Goal: Task Accomplishment & Management: Complete application form

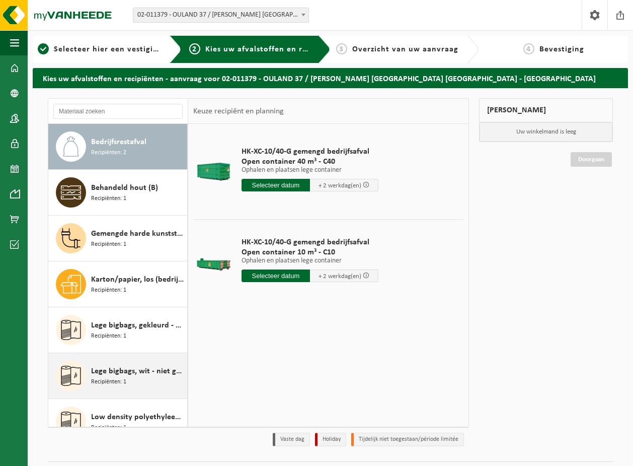
click at [134, 371] on span "Lege bigbags, wit - niet gevaarlijk - los" at bounding box center [138, 371] width 94 height 12
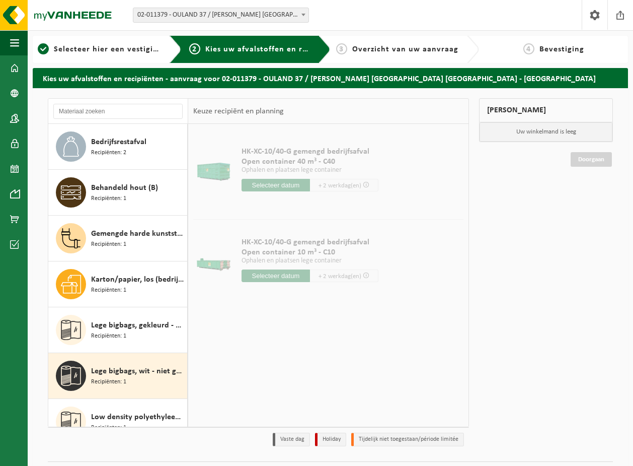
scroll to position [201, 0]
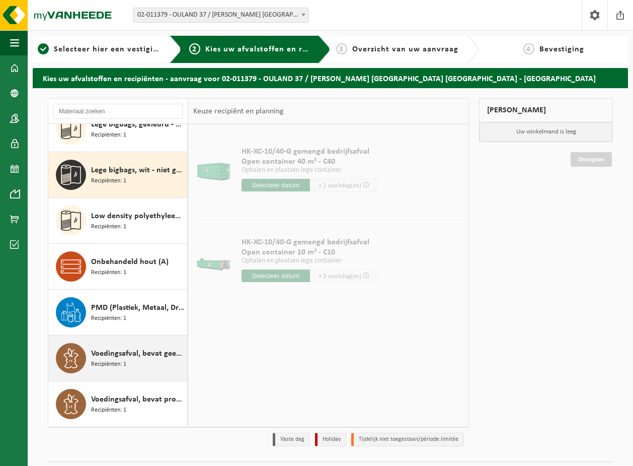
click at [138, 371] on div "Voedingsafval, bevat geen producten van dierlijke oorsprong, gemengde verpakkin…" at bounding box center [138, 358] width 94 height 30
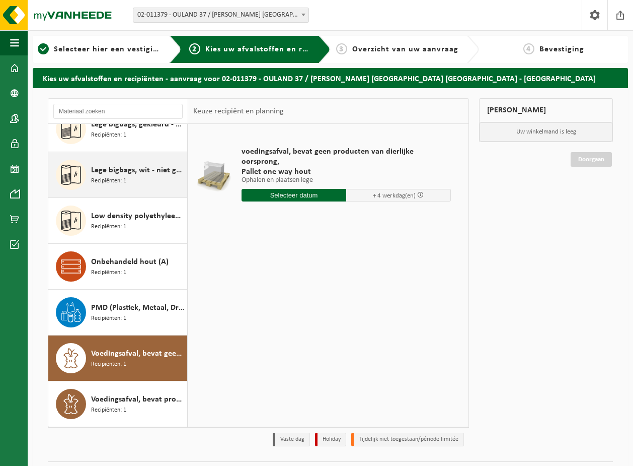
click at [129, 174] on span "Lege bigbags, wit - niet gevaarlijk - los" at bounding box center [138, 170] width 94 height 12
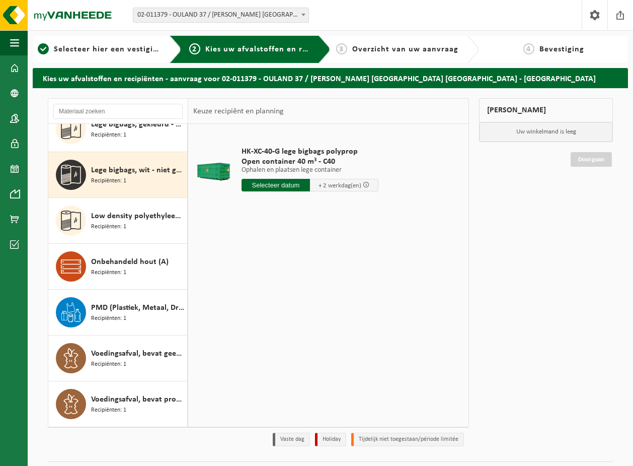
click at [294, 180] on input "text" at bounding box center [276, 185] width 68 height 13
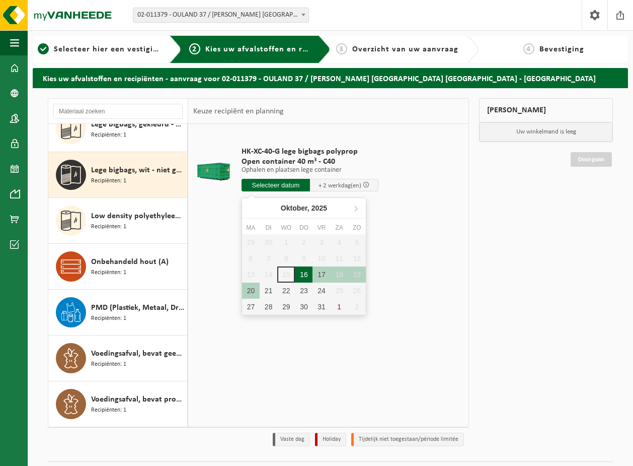
click at [307, 274] on div "16" at bounding box center [304, 274] width 18 height 16
type input "Van 2025-10-16"
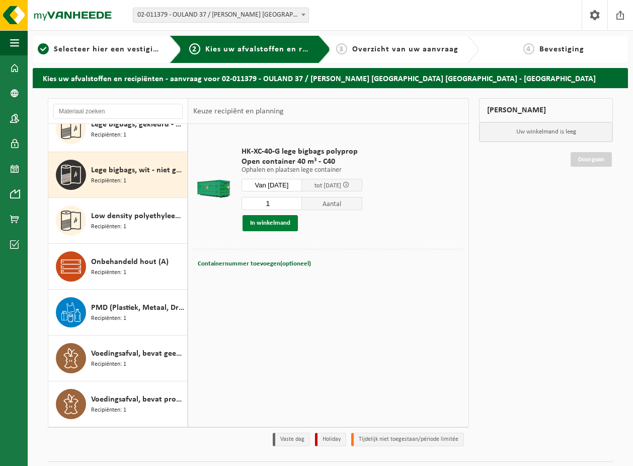
click at [267, 225] on button "In winkelmand" at bounding box center [270, 223] width 55 height 16
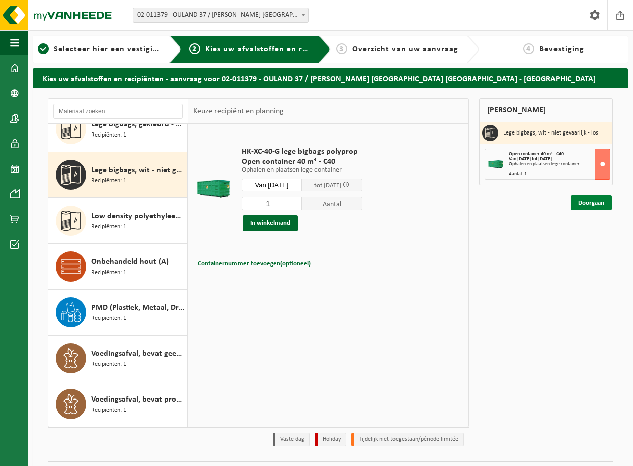
click at [597, 206] on link "Doorgaan" at bounding box center [591, 202] width 41 height 15
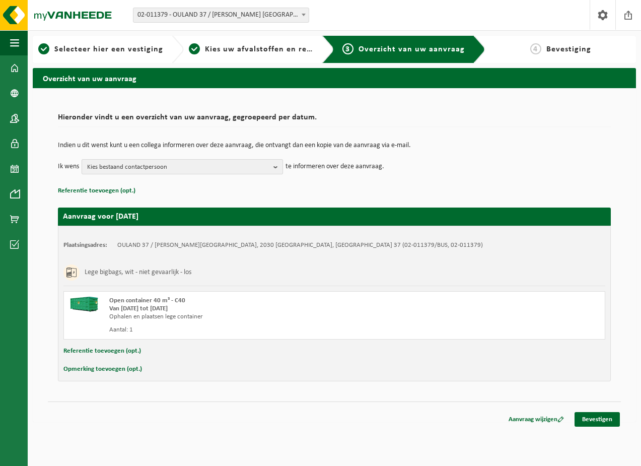
click at [276, 165] on b "button" at bounding box center [277, 167] width 9 height 14
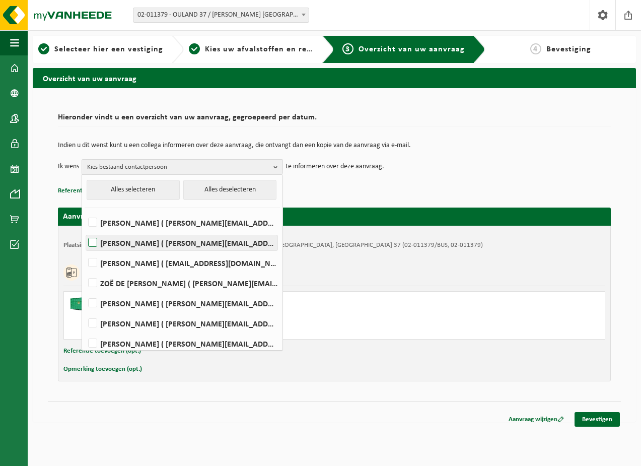
click at [95, 242] on label "[PERSON_NAME] ( [PERSON_NAME][EMAIL_ADDRESS][DOMAIN_NAME] )" at bounding box center [181, 242] width 191 height 15
click at [85, 230] on input "[PERSON_NAME] ( [PERSON_NAME][EMAIL_ADDRESS][DOMAIN_NAME] )" at bounding box center [84, 230] width 1 height 1
checkbox input "true"
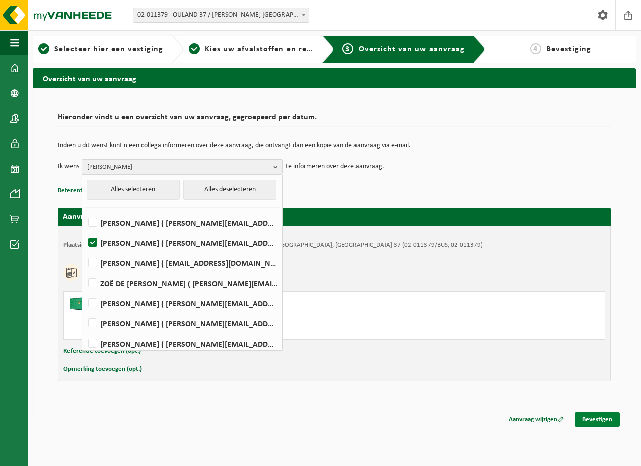
click at [602, 420] on link "Bevestigen" at bounding box center [596, 419] width 45 height 15
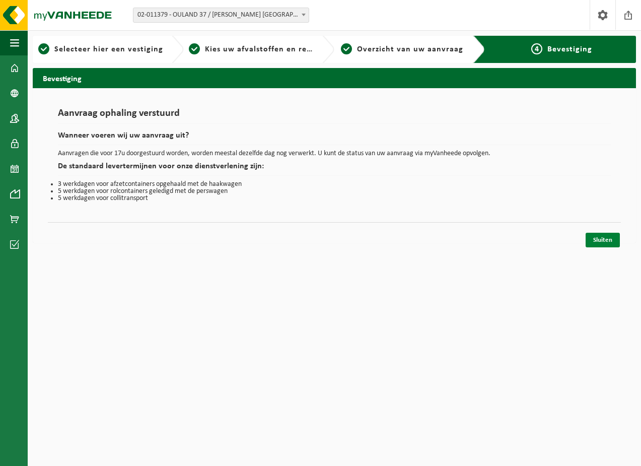
click at [604, 240] on link "Sluiten" at bounding box center [602, 240] width 34 height 15
